Goal: Information Seeking & Learning: Learn about a topic

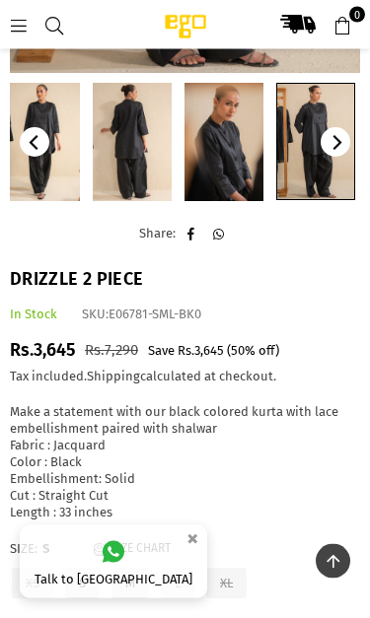
scroll to position [566, 0]
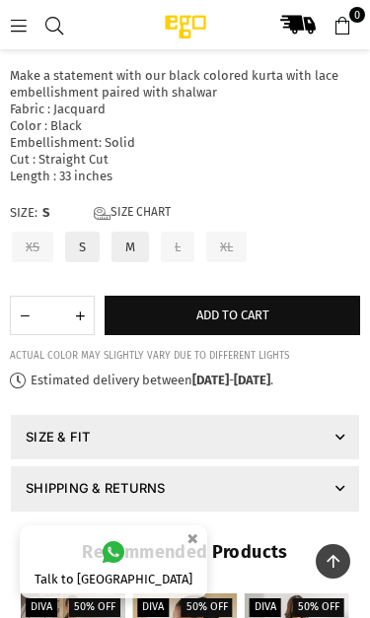
click at [341, 444] on icon at bounding box center [339, 438] width 9 height 16
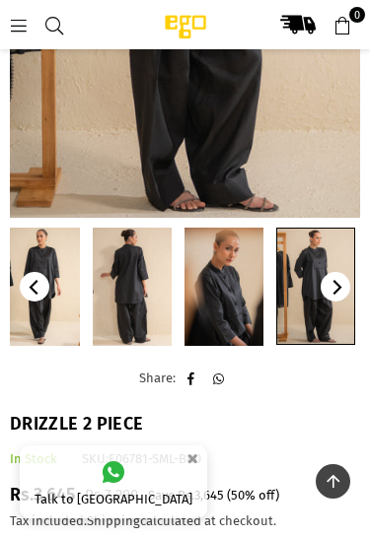
scroll to position [407, 0]
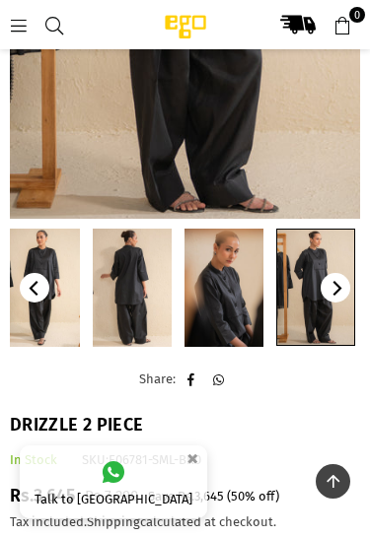
click at [20, 22] on icon at bounding box center [19, 26] width 18 height 18
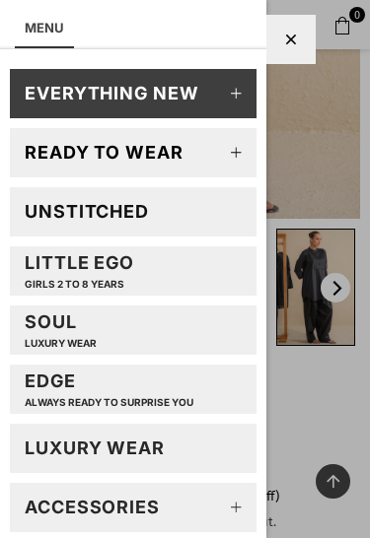
click at [237, 150] on icon at bounding box center [236, 152] width 39 height 39
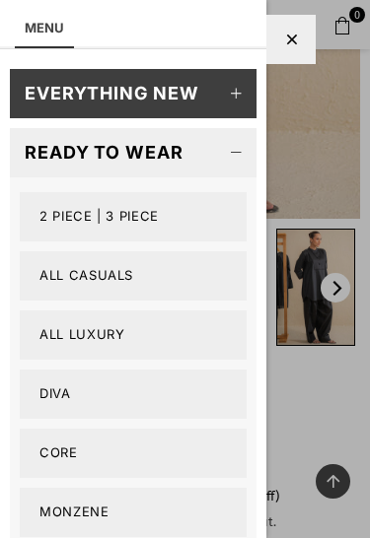
click at [71, 215] on link "2 PIECE | 3 PIECE" at bounding box center [133, 216] width 227 height 49
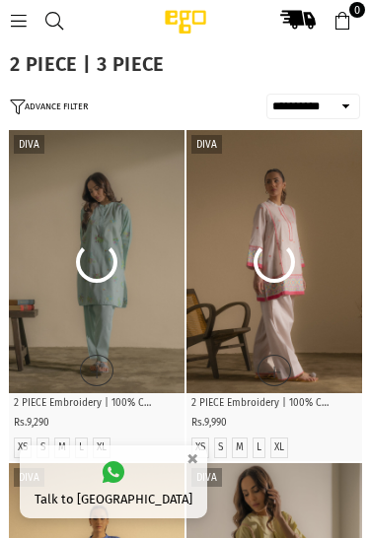
select select "**********"
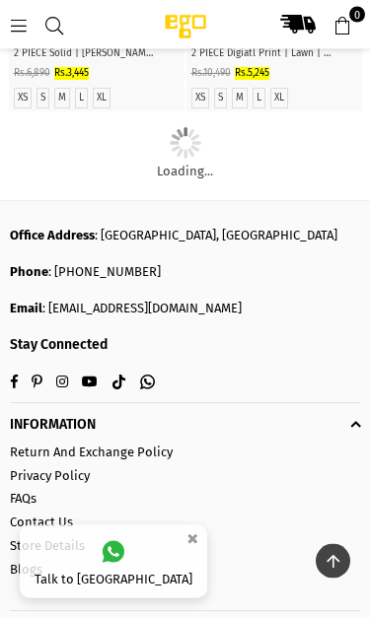
scroll to position [2442, 0]
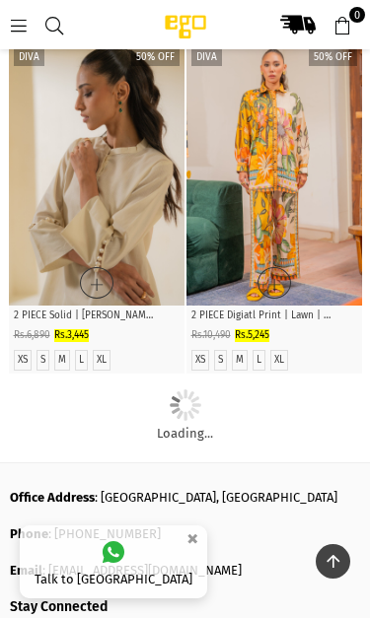
click at [25, 31] on icon at bounding box center [19, 26] width 18 height 18
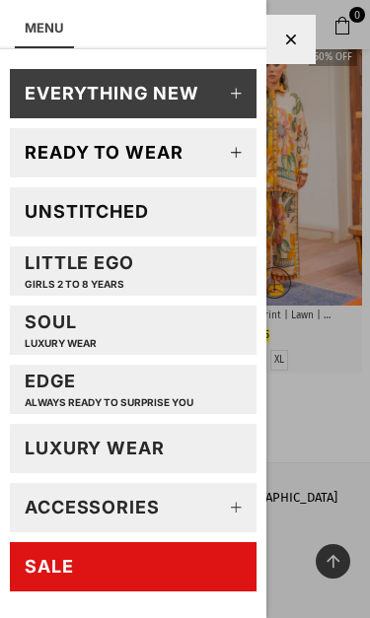
click at [199, 399] on link "EDGE Always ready to surprise you" at bounding box center [133, 389] width 246 height 49
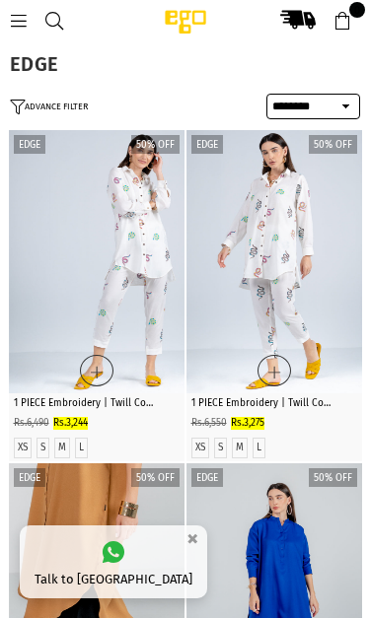
select select "******"
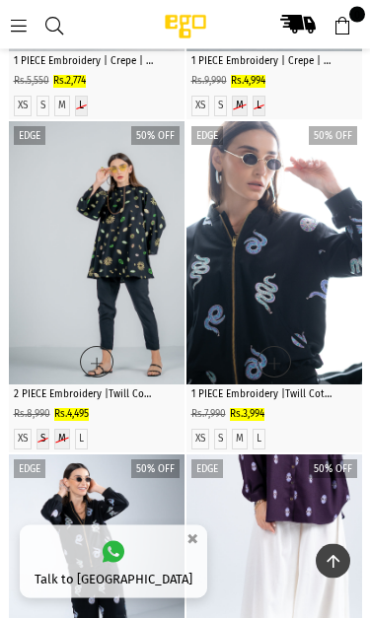
scroll to position [681, 0]
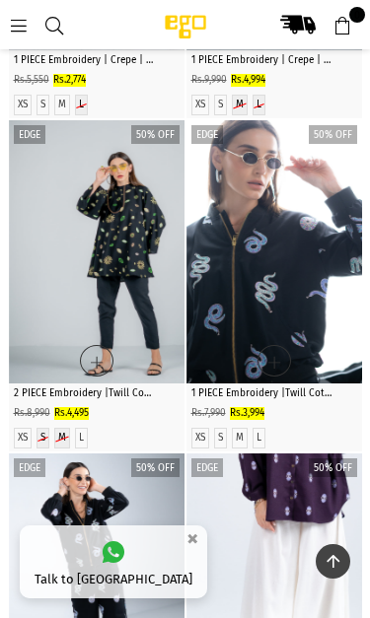
click at [18, 24] on icon at bounding box center [19, 26] width 18 height 18
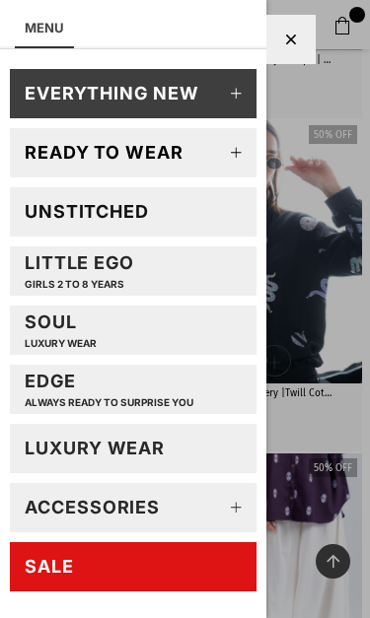
click at [290, 42] on icon at bounding box center [291, 40] width 11 height 15
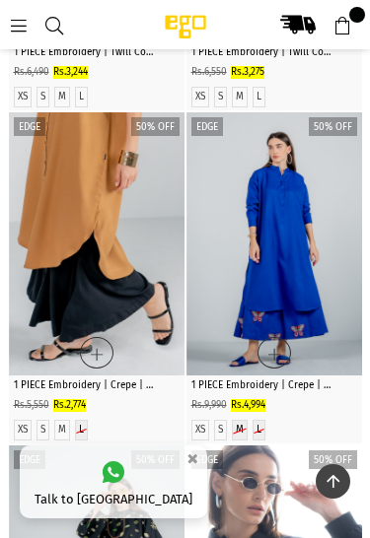
scroll to position [355, 0]
